Goal: Task Accomplishment & Management: Manage account settings

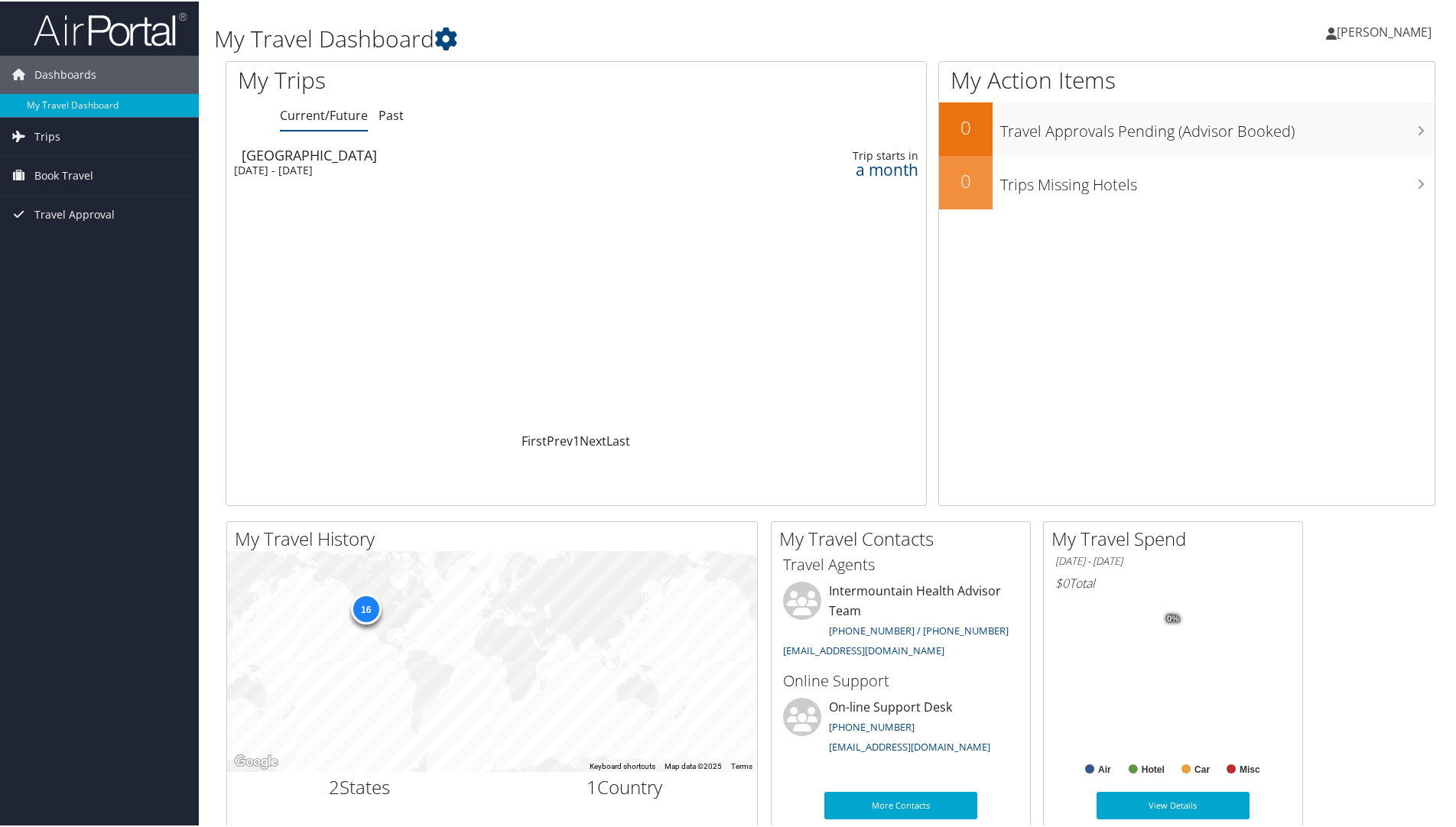
click at [1366, 29] on span "[PERSON_NAME]" at bounding box center [1383, 31] width 95 height 17
click at [1294, 136] on link "View Travel Profile" at bounding box center [1343, 136] width 170 height 26
click at [1348, 28] on span "[PERSON_NAME]" at bounding box center [1383, 31] width 95 height 17
click at [1294, 137] on link "View Travel Profile" at bounding box center [1343, 136] width 170 height 26
